Goal: Task Accomplishment & Management: Use online tool/utility

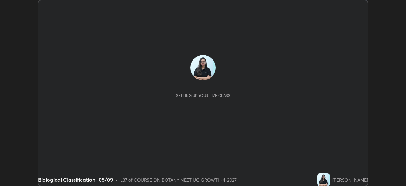
scroll to position [186, 406]
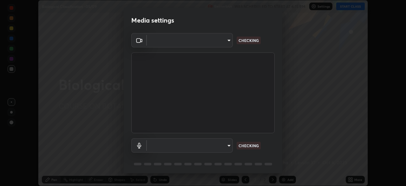
type input "85da43bae7a5fae49794a8970e5ce464fc236e1ddae1f513a3bf2ddace1343c3"
type input "94500f22464d148dddf9ae37dad8136bdf54efa217a88d5a1e55960f8ba2a5d1"
click at [212, 41] on body "Erase all Biological Classification -05/09 Recording WAS SCHEDULED TO START AT …" at bounding box center [203, 93] width 406 height 186
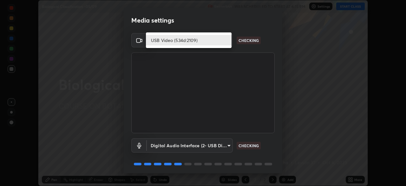
click at [210, 42] on li "USB Video (534d:2109)" at bounding box center [189, 40] width 86 height 10
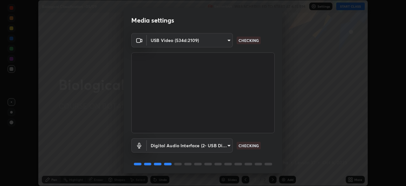
scroll to position [23, 0]
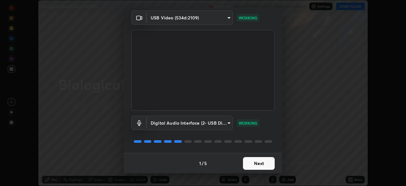
click at [263, 163] on button "Next" at bounding box center [259, 163] width 32 height 13
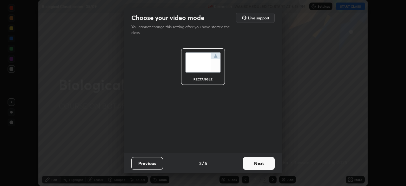
scroll to position [0, 0]
click at [266, 163] on button "Next" at bounding box center [259, 163] width 32 height 13
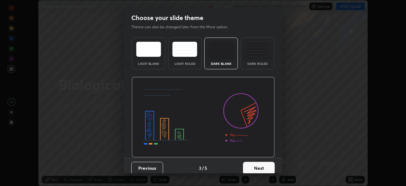
click at [267, 165] on button "Next" at bounding box center [259, 167] width 32 height 13
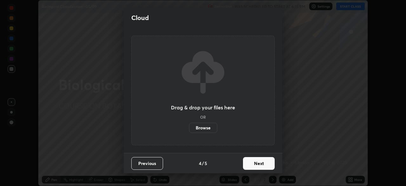
click at [270, 166] on button "Next" at bounding box center [259, 163] width 32 height 13
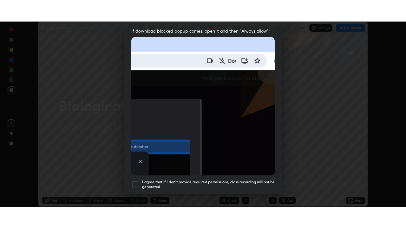
scroll to position [152, 0]
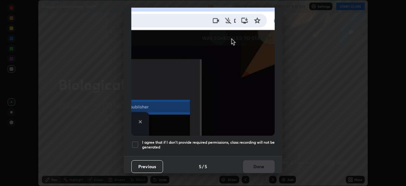
click at [136, 141] on div at bounding box center [135, 144] width 8 height 8
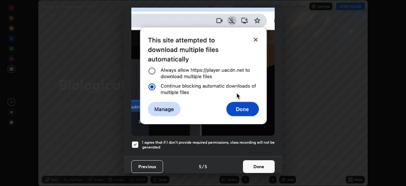
click at [250, 166] on button "Done" at bounding box center [259, 166] width 32 height 13
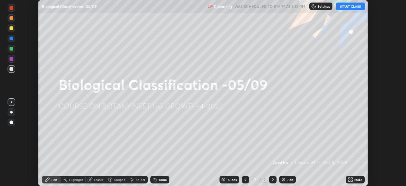
click at [349, 177] on icon at bounding box center [350, 178] width 2 height 2
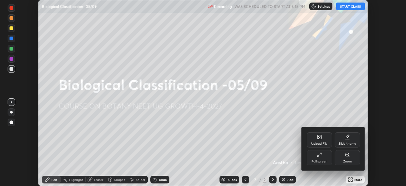
click at [318, 160] on div "Full screen" at bounding box center [319, 161] width 16 height 3
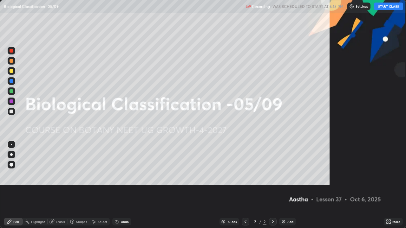
scroll to position [228, 406]
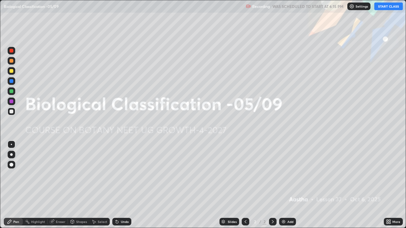
click at [350, 8] on img at bounding box center [351, 6] width 5 height 5
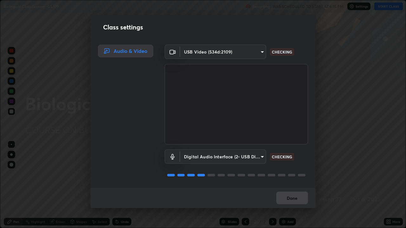
scroll to position [1, 0]
click at [290, 185] on button "Done" at bounding box center [292, 198] width 32 height 13
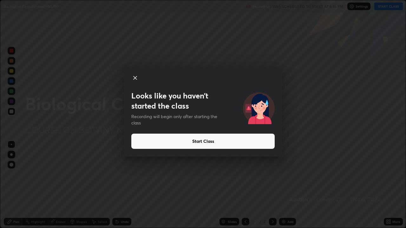
click at [241, 145] on button "Start Class" at bounding box center [202, 141] width 143 height 15
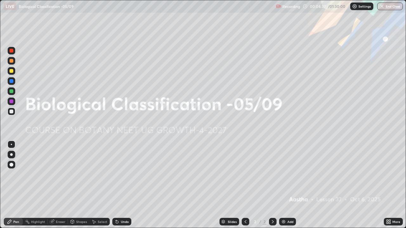
click at [283, 185] on img at bounding box center [283, 221] width 5 height 5
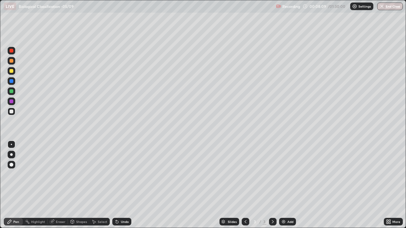
click at [286, 185] on div "Add" at bounding box center [287, 222] width 17 height 8
click at [11, 110] on div at bounding box center [12, 112] width 4 height 4
click at [10, 101] on div at bounding box center [12, 102] width 4 height 4
click at [56, 185] on div "Eraser" at bounding box center [61, 221] width 10 height 3
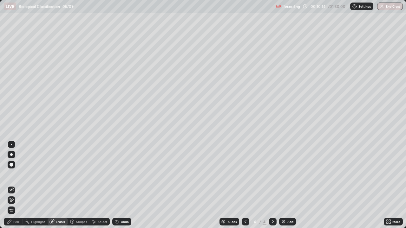
click at [19, 185] on div "Pen" at bounding box center [16, 221] width 6 height 3
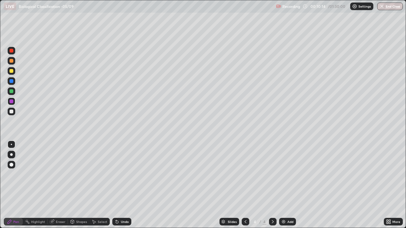
click at [13, 112] on div at bounding box center [12, 112] width 8 height 8
click at [11, 70] on div at bounding box center [12, 71] width 4 height 4
click at [12, 102] on div at bounding box center [12, 102] width 4 height 4
click at [11, 111] on div at bounding box center [12, 112] width 4 height 4
click at [10, 100] on div at bounding box center [12, 102] width 4 height 4
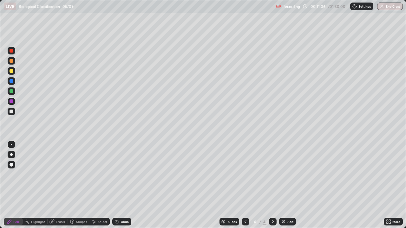
click at [12, 71] on div at bounding box center [12, 71] width 4 height 4
click at [10, 112] on div at bounding box center [12, 112] width 4 height 4
click at [10, 93] on div at bounding box center [12, 91] width 4 height 4
click at [11, 110] on div at bounding box center [12, 112] width 4 height 4
click at [11, 101] on div at bounding box center [12, 102] width 4 height 4
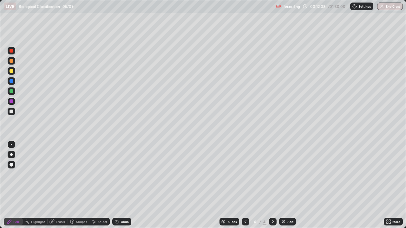
click at [12, 111] on div at bounding box center [12, 112] width 4 height 4
click at [10, 74] on div at bounding box center [12, 71] width 8 height 8
click at [10, 111] on div at bounding box center [12, 112] width 4 height 4
click at [10, 93] on div at bounding box center [12, 92] width 8 height 8
click at [11, 93] on div at bounding box center [12, 91] width 4 height 4
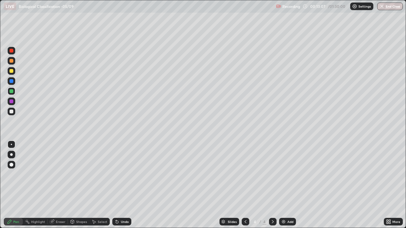
click at [11, 112] on div at bounding box center [12, 112] width 4 height 4
click at [12, 72] on div at bounding box center [12, 71] width 4 height 4
click at [61, 185] on div "Eraser" at bounding box center [61, 221] width 10 height 3
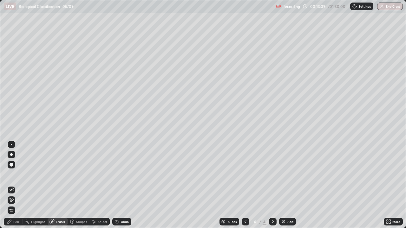
click at [16, 185] on div "Pen" at bounding box center [16, 221] width 6 height 3
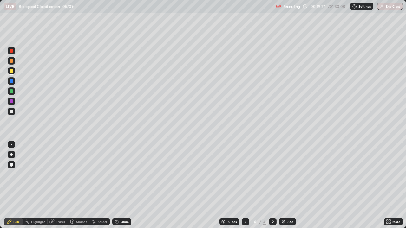
click at [285, 185] on img at bounding box center [283, 221] width 5 height 5
click at [12, 93] on div at bounding box center [12, 91] width 4 height 4
click at [245, 185] on icon at bounding box center [246, 221] width 2 height 3
click at [270, 185] on div at bounding box center [273, 222] width 8 height 8
click at [125, 185] on div "Undo" at bounding box center [121, 222] width 19 height 8
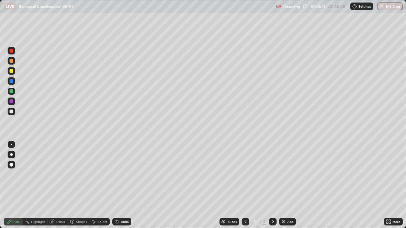
click at [125, 185] on div "Undo" at bounding box center [121, 222] width 19 height 8
click at [245, 185] on icon at bounding box center [245, 221] width 5 height 5
click at [272, 185] on icon at bounding box center [272, 221] width 5 height 5
click at [244, 185] on icon at bounding box center [245, 221] width 5 height 5
click at [245, 185] on div at bounding box center [246, 222] width 8 height 13
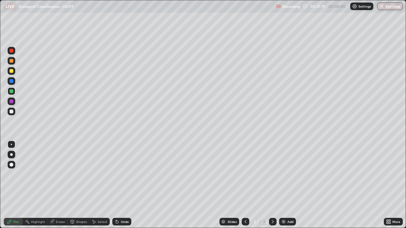
click at [271, 185] on icon at bounding box center [272, 221] width 5 height 5
click at [272, 185] on icon at bounding box center [272, 221] width 5 height 5
click at [287, 185] on div "Add" at bounding box center [290, 221] width 6 height 3
click at [245, 185] on icon at bounding box center [246, 221] width 2 height 3
click at [12, 72] on div at bounding box center [12, 71] width 4 height 4
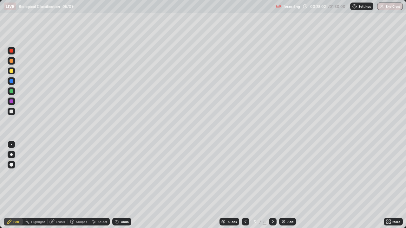
click at [127, 185] on div "Undo" at bounding box center [125, 221] width 8 height 3
click at [127, 185] on div "Undo" at bounding box center [121, 222] width 19 height 8
click at [269, 185] on div at bounding box center [273, 222] width 8 height 8
click at [12, 102] on div at bounding box center [12, 102] width 4 height 4
click at [14, 112] on div at bounding box center [12, 112] width 8 height 8
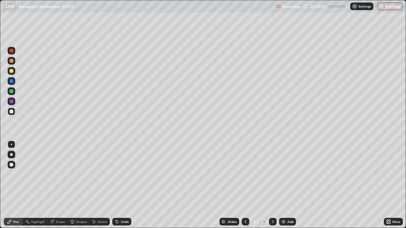
click at [12, 91] on div at bounding box center [12, 91] width 4 height 4
click at [14, 101] on div at bounding box center [12, 102] width 8 height 8
click at [245, 185] on icon at bounding box center [245, 221] width 5 height 5
click at [10, 113] on div at bounding box center [12, 112] width 4 height 4
click at [272, 185] on icon at bounding box center [272, 221] width 5 height 5
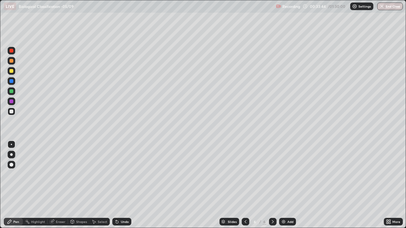
click at [11, 71] on div at bounding box center [12, 71] width 4 height 4
click at [11, 112] on div at bounding box center [12, 112] width 4 height 4
click at [12, 72] on div at bounding box center [12, 71] width 4 height 4
click at [12, 82] on div at bounding box center [12, 81] width 4 height 4
click at [12, 103] on div at bounding box center [12, 102] width 4 height 4
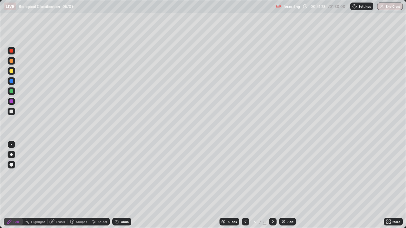
click at [10, 112] on div at bounding box center [12, 112] width 4 height 4
click at [285, 185] on img at bounding box center [283, 221] width 5 height 5
click at [13, 91] on div at bounding box center [12, 91] width 4 height 4
click at [10, 113] on div at bounding box center [12, 112] width 4 height 4
click at [12, 113] on div at bounding box center [12, 112] width 4 height 4
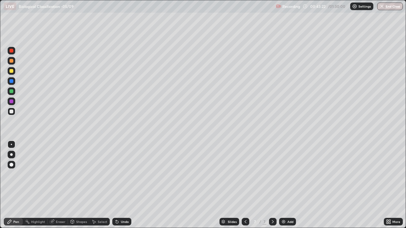
click at [12, 102] on div at bounding box center [12, 102] width 4 height 4
click at [56, 185] on div "Eraser" at bounding box center [61, 221] width 10 height 3
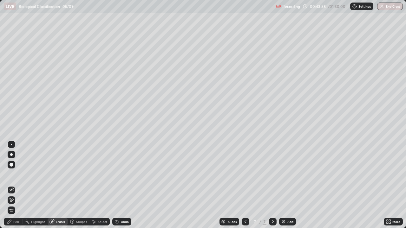
click at [16, 185] on div "Pen" at bounding box center [16, 221] width 6 height 3
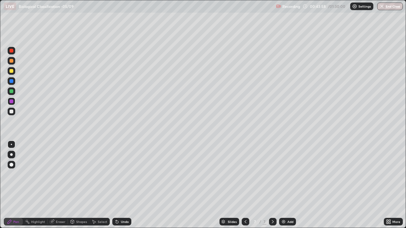
click at [11, 115] on div at bounding box center [12, 112] width 8 height 8
click at [54, 185] on div "Eraser" at bounding box center [58, 222] width 20 height 8
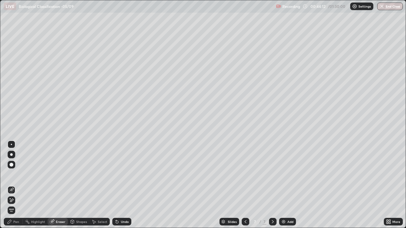
click at [11, 185] on icon at bounding box center [9, 221] width 5 height 5
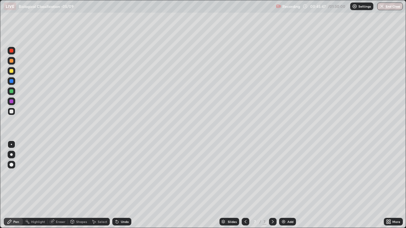
click at [11, 94] on div at bounding box center [12, 92] width 8 height 8
click at [13, 114] on div at bounding box center [12, 112] width 8 height 8
click at [286, 185] on div "Add" at bounding box center [287, 222] width 17 height 8
click at [11, 92] on div at bounding box center [12, 91] width 4 height 4
click at [10, 111] on div at bounding box center [12, 112] width 4 height 4
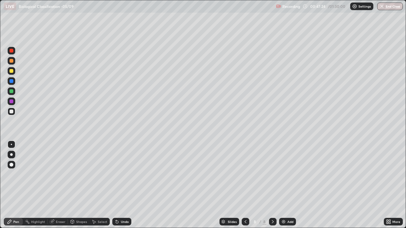
click at [231, 185] on div "Slides" at bounding box center [232, 221] width 9 height 3
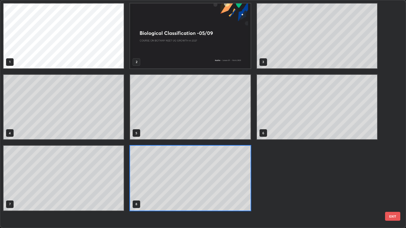
scroll to position [226, 402]
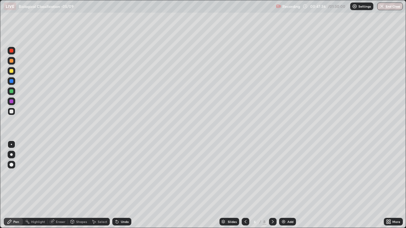
click at [276, 185] on div "Slides 6 / 8 Add" at bounding box center [257, 222] width 252 height 13
click at [275, 185] on div at bounding box center [273, 222] width 8 height 8
click at [272, 185] on icon at bounding box center [272, 221] width 5 height 5
click at [13, 72] on div at bounding box center [12, 71] width 4 height 4
click at [12, 82] on div at bounding box center [12, 81] width 4 height 4
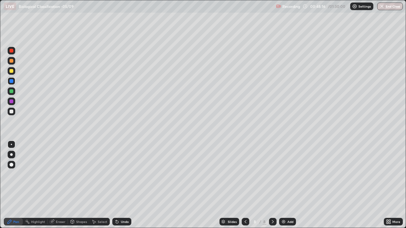
click at [11, 111] on div at bounding box center [12, 112] width 4 height 4
click at [10, 104] on div at bounding box center [12, 102] width 8 height 8
click at [11, 102] on div at bounding box center [12, 102] width 4 height 4
click at [12, 113] on div at bounding box center [12, 112] width 4 height 4
click at [283, 185] on div "Add" at bounding box center [287, 222] width 17 height 8
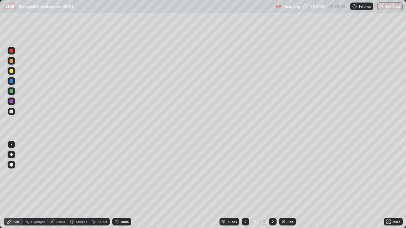
click at [9, 111] on div at bounding box center [12, 112] width 8 height 8
click at [245, 185] on icon at bounding box center [245, 221] width 5 height 5
click at [11, 100] on div at bounding box center [12, 102] width 4 height 4
click at [12, 91] on div at bounding box center [12, 91] width 4 height 4
click at [11, 74] on div at bounding box center [12, 71] width 8 height 8
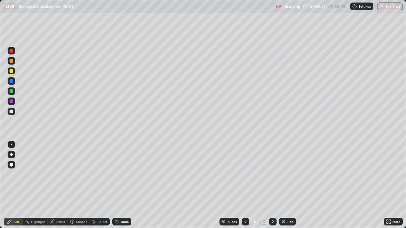
click at [11, 83] on div at bounding box center [12, 81] width 4 height 4
click at [12, 115] on div at bounding box center [12, 112] width 8 height 8
click at [14, 114] on div at bounding box center [12, 112] width 8 height 8
click at [12, 110] on div at bounding box center [12, 112] width 4 height 4
click at [275, 185] on div at bounding box center [273, 222] width 8 height 8
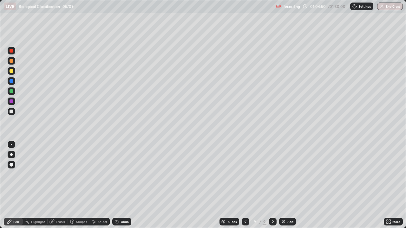
click at [242, 185] on div at bounding box center [246, 222] width 8 height 13
click at [271, 185] on icon at bounding box center [272, 221] width 5 height 5
click at [287, 185] on div "Add" at bounding box center [290, 221] width 6 height 3
click at [10, 70] on div at bounding box center [12, 71] width 4 height 4
click at [9, 113] on div at bounding box center [12, 112] width 8 height 8
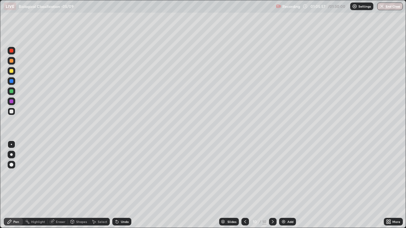
click at [11, 94] on div at bounding box center [12, 92] width 8 height 8
click at [9, 112] on div at bounding box center [12, 112] width 8 height 8
click at [10, 112] on div at bounding box center [12, 112] width 4 height 4
click at [56, 185] on div "Eraser" at bounding box center [61, 221] width 10 height 3
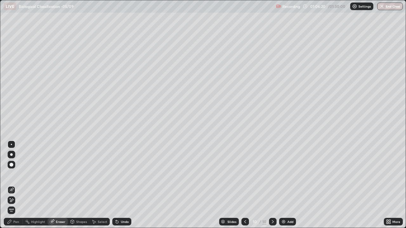
click at [12, 185] on icon at bounding box center [9, 221] width 5 height 5
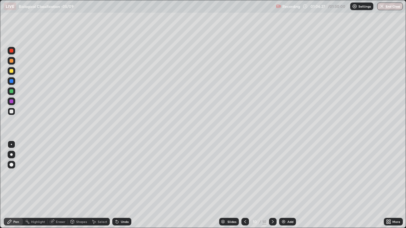
click at [14, 73] on div at bounding box center [12, 71] width 8 height 8
click at [10, 112] on div at bounding box center [12, 112] width 4 height 4
click at [12, 92] on div at bounding box center [12, 91] width 4 height 4
click at [15, 112] on div at bounding box center [12, 112] width 8 height 8
click at [12, 102] on div at bounding box center [12, 102] width 4 height 4
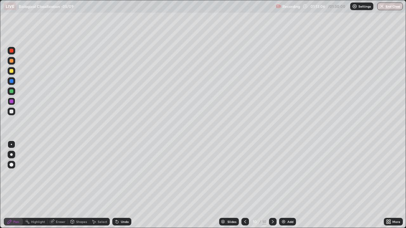
click at [14, 112] on div at bounding box center [12, 112] width 8 height 8
click at [10, 90] on div at bounding box center [12, 91] width 4 height 4
click at [14, 111] on div at bounding box center [12, 112] width 8 height 8
click at [13, 114] on div at bounding box center [12, 112] width 8 height 8
click at [285, 185] on img at bounding box center [283, 221] width 5 height 5
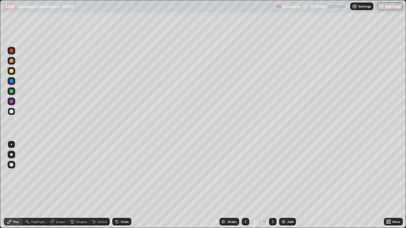
click at [10, 114] on div at bounding box center [12, 112] width 8 height 8
click at [11, 92] on div at bounding box center [12, 91] width 4 height 4
click at [12, 112] on div at bounding box center [12, 112] width 4 height 4
click at [11, 112] on div at bounding box center [12, 112] width 4 height 4
click at [11, 91] on div at bounding box center [12, 91] width 4 height 4
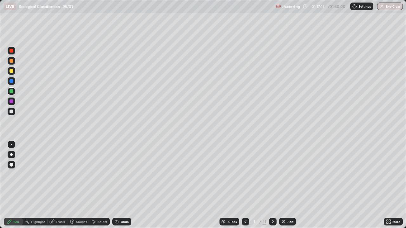
click at [12, 93] on div at bounding box center [12, 92] width 8 height 8
click at [13, 111] on div at bounding box center [12, 112] width 8 height 8
click at [56, 185] on div "Eraser" at bounding box center [58, 222] width 20 height 8
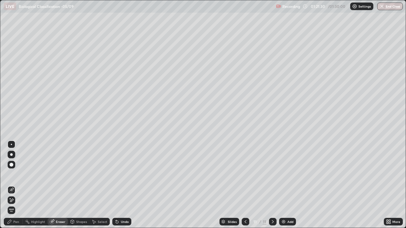
click at [391, 4] on button "End Class" at bounding box center [390, 7] width 26 height 8
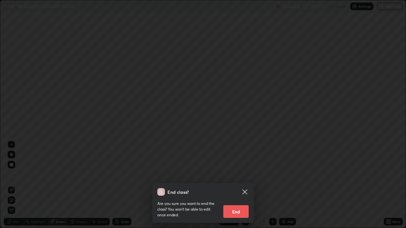
click at [234, 185] on button "End" at bounding box center [235, 211] width 25 height 13
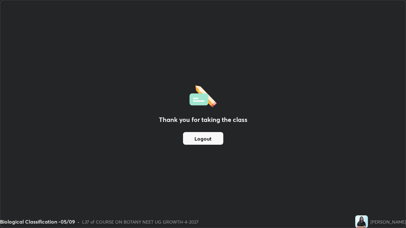
click at [211, 142] on button "Logout" at bounding box center [203, 138] width 40 height 13
